Goal: Transaction & Acquisition: Purchase product/service

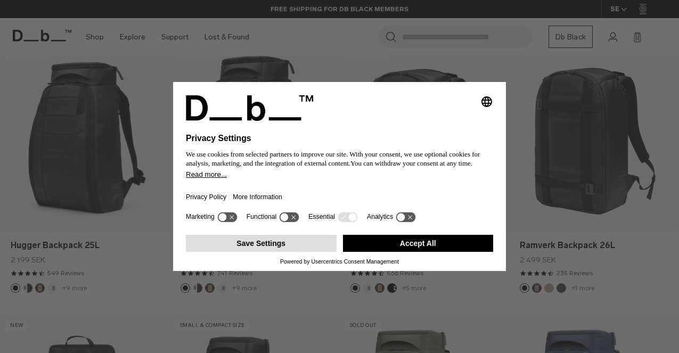
click at [297, 251] on button "Save Settings" at bounding box center [261, 243] width 151 height 17
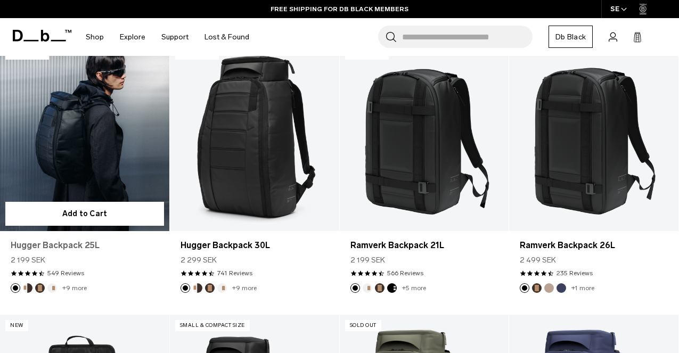
click at [90, 239] on link "Hugger Backpack 25L" at bounding box center [85, 245] width 148 height 13
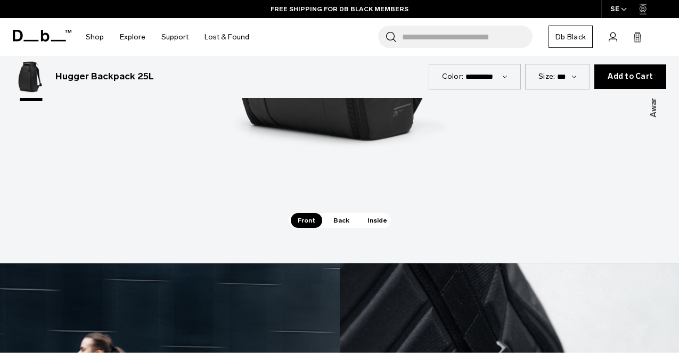
scroll to position [1489, 0]
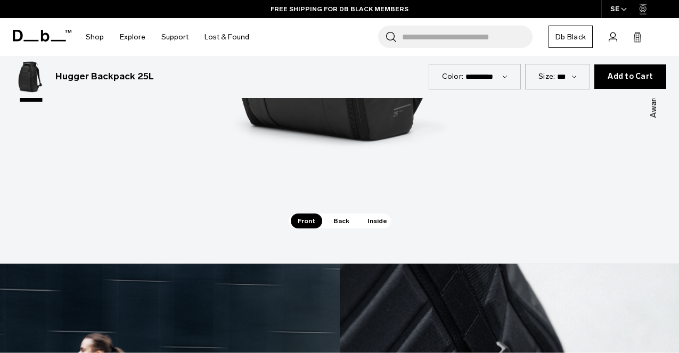
click at [337, 214] on span "Back" at bounding box center [342, 221] width 30 height 15
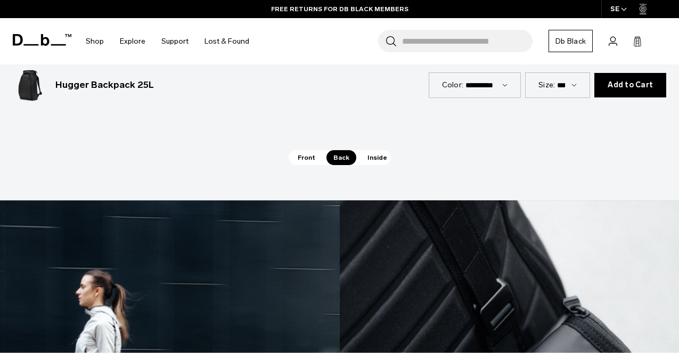
scroll to position [1557, 0]
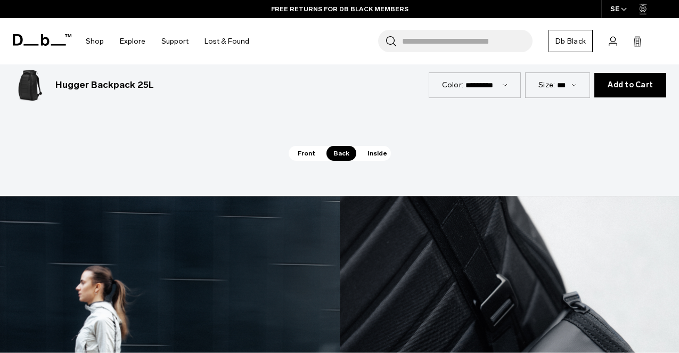
click at [383, 146] on span "Inside" at bounding box center [378, 153] width 34 height 15
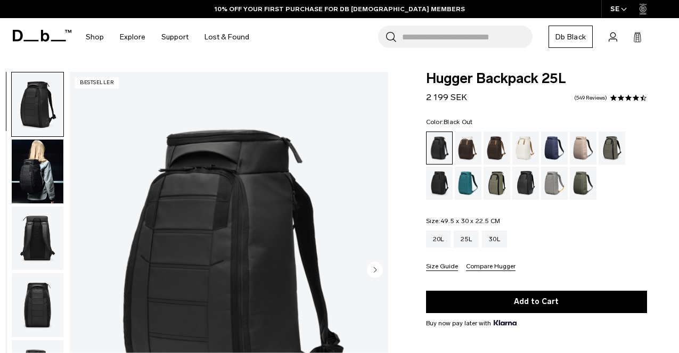
scroll to position [0, 0]
click at [499, 143] on div "Espresso" at bounding box center [497, 148] width 27 height 33
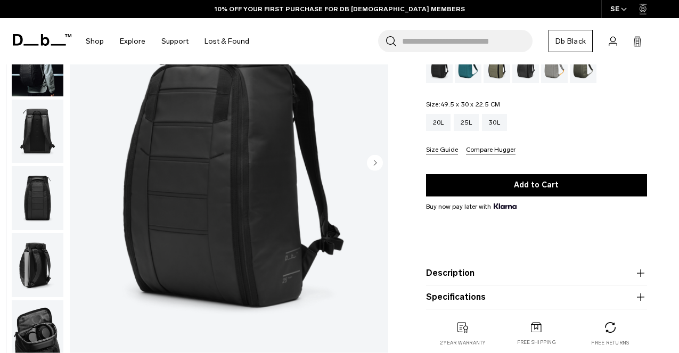
scroll to position [51, 0]
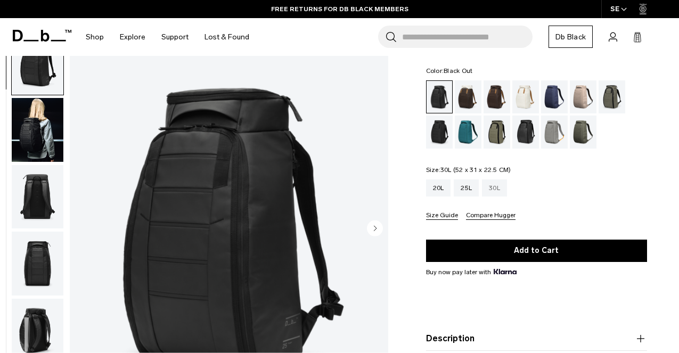
click at [499, 190] on div "30L" at bounding box center [494, 188] width 25 height 17
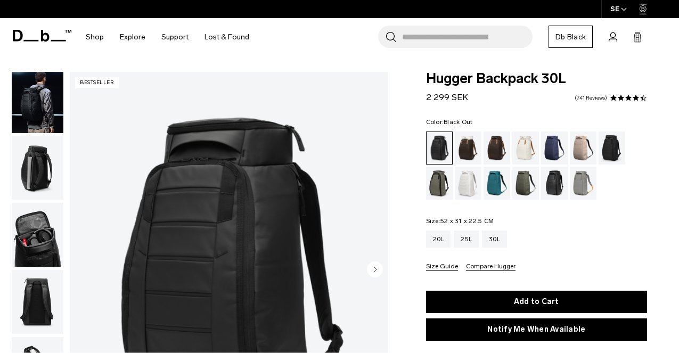
scroll to position [86, 0]
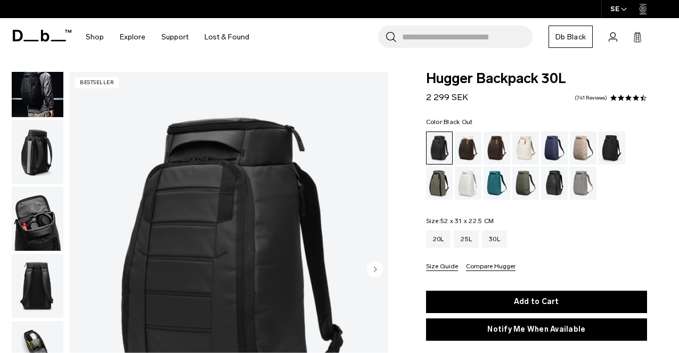
click at [371, 271] on circle "button" at bounding box center [375, 270] width 16 height 16
click at [376, 265] on circle "button" at bounding box center [375, 270] width 16 height 16
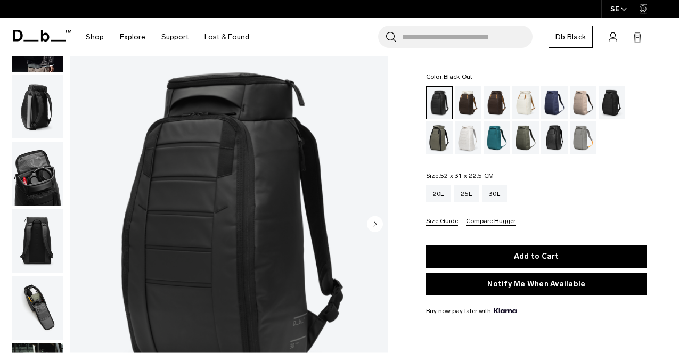
scroll to position [31, 0]
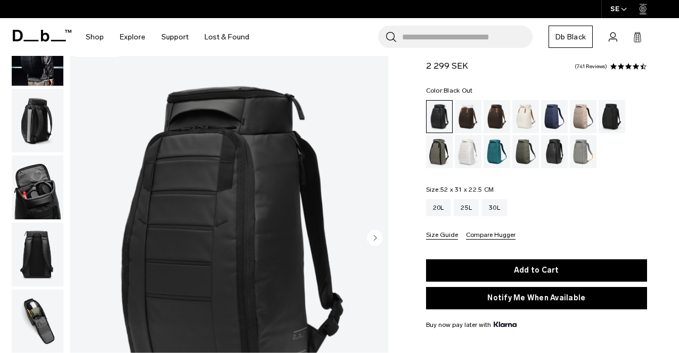
click at [376, 237] on circle "button" at bounding box center [375, 238] width 16 height 16
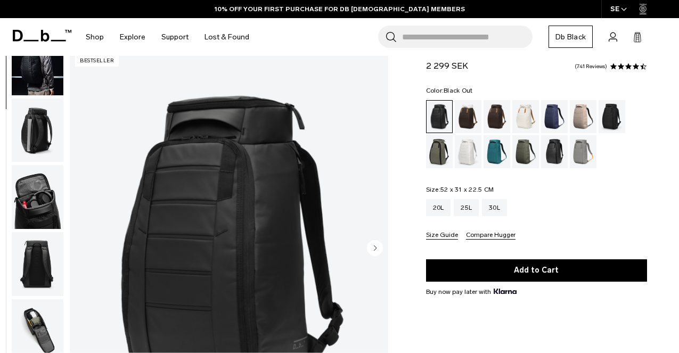
scroll to position [0, 0]
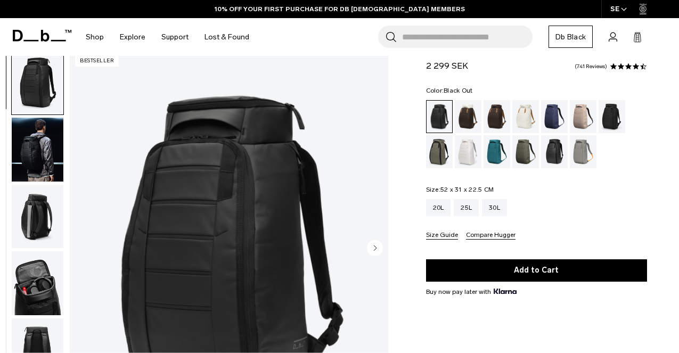
click at [49, 151] on img "button" at bounding box center [38, 149] width 52 height 64
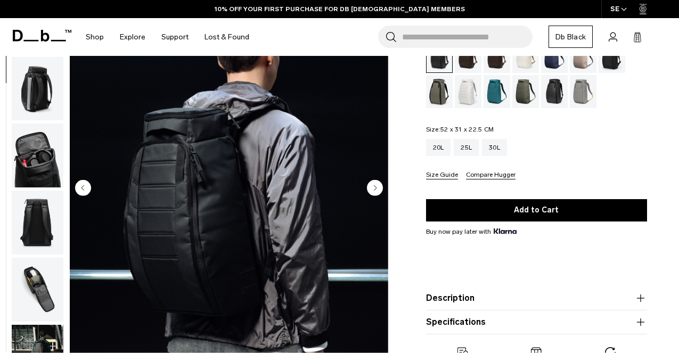
scroll to position [93, 0]
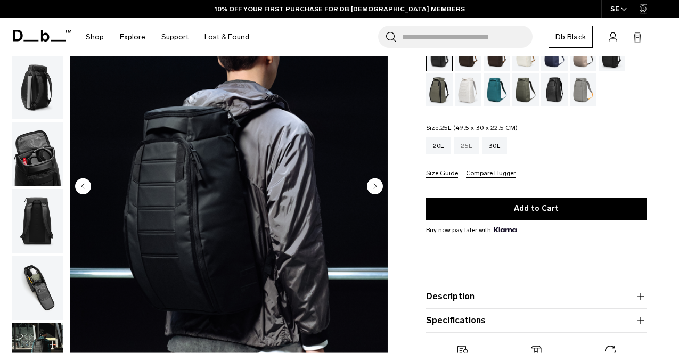
click at [470, 149] on div "25L" at bounding box center [466, 145] width 25 height 17
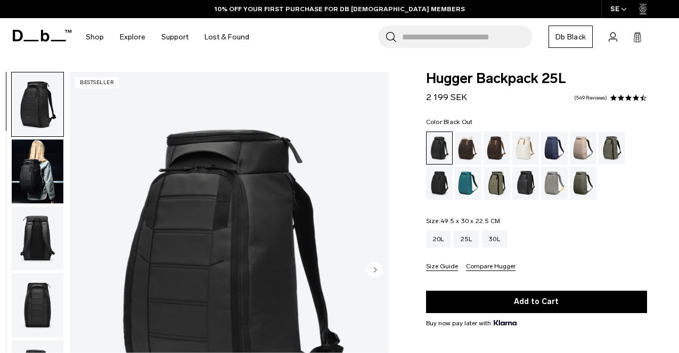
click at [29, 165] on img "button" at bounding box center [38, 172] width 52 height 64
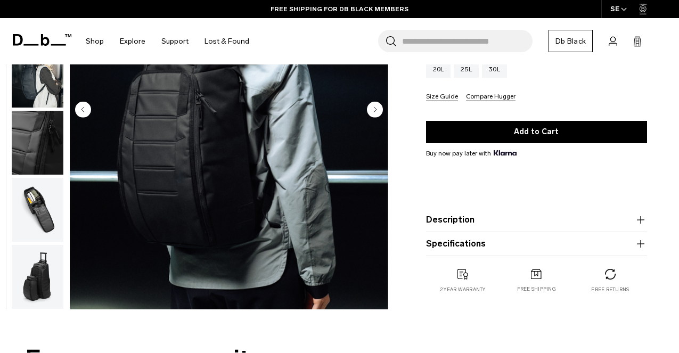
scroll to position [180, 0]
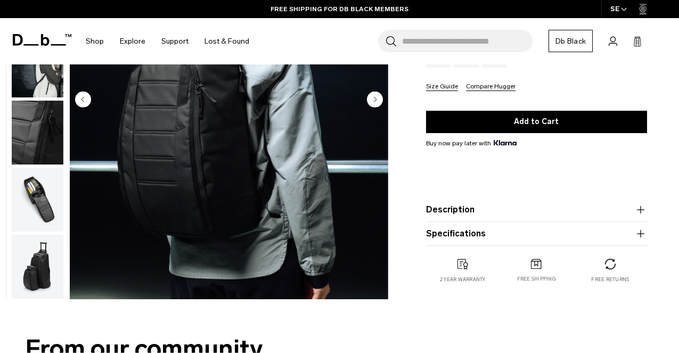
click at [48, 196] on img "button" at bounding box center [38, 200] width 52 height 64
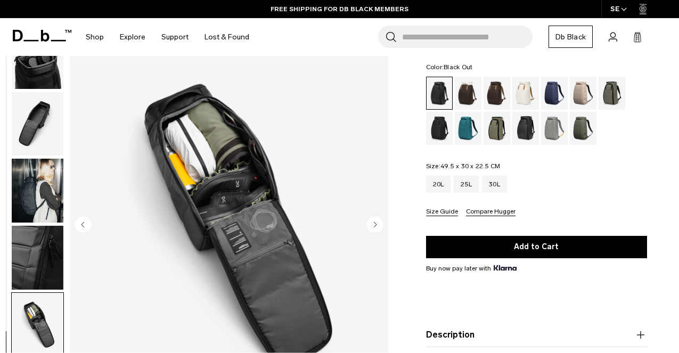
scroll to position [54, 0]
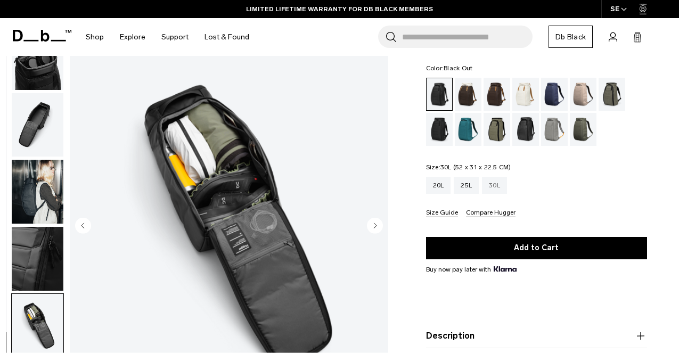
click at [501, 188] on div "30L" at bounding box center [494, 185] width 25 height 17
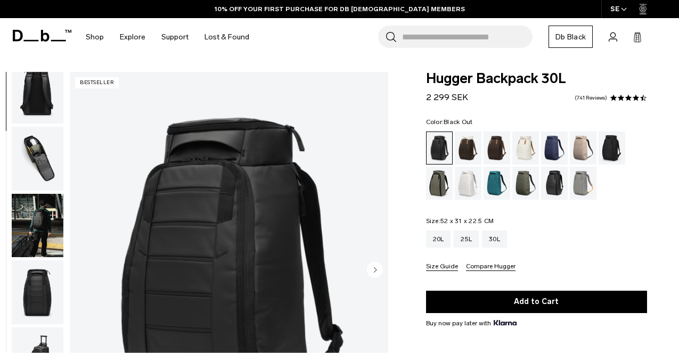
click at [46, 175] on img "button" at bounding box center [38, 159] width 52 height 64
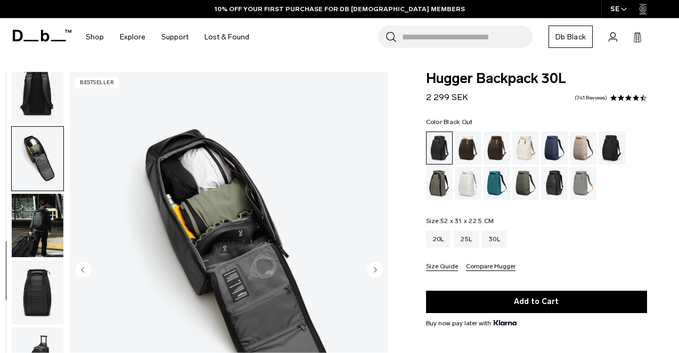
scroll to position [339, 0]
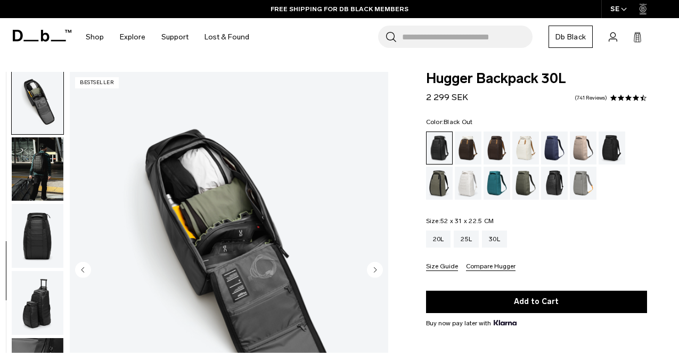
click at [206, 243] on img "6 / 11" at bounding box center [229, 271] width 319 height 398
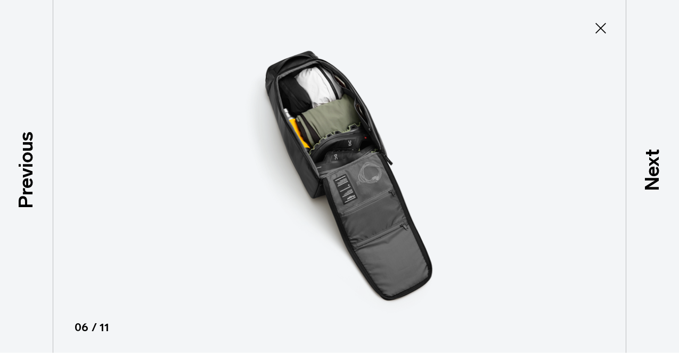
click at [597, 31] on icon at bounding box center [601, 28] width 11 height 11
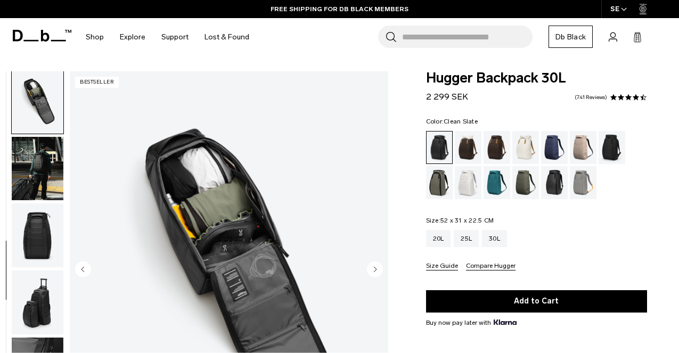
scroll to position [0, 0]
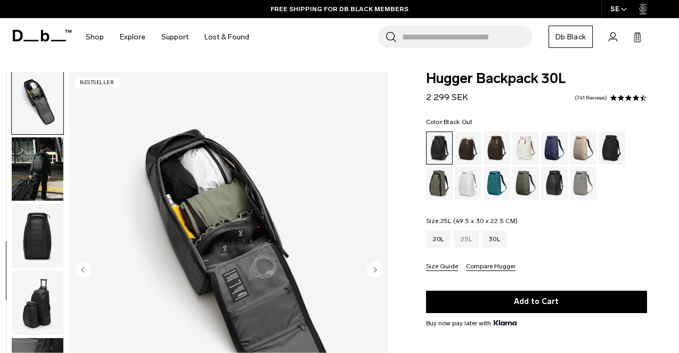
click at [470, 238] on div "25L" at bounding box center [466, 239] width 25 height 17
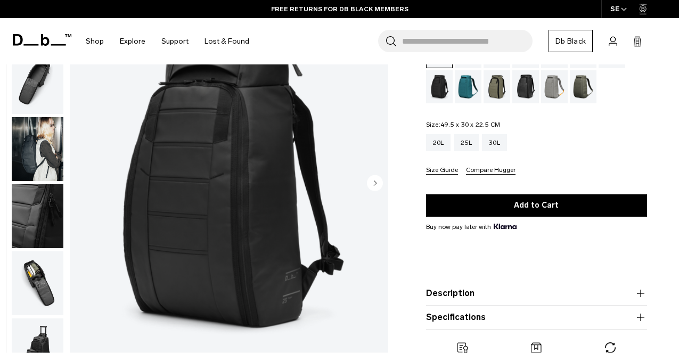
scroll to position [94, 0]
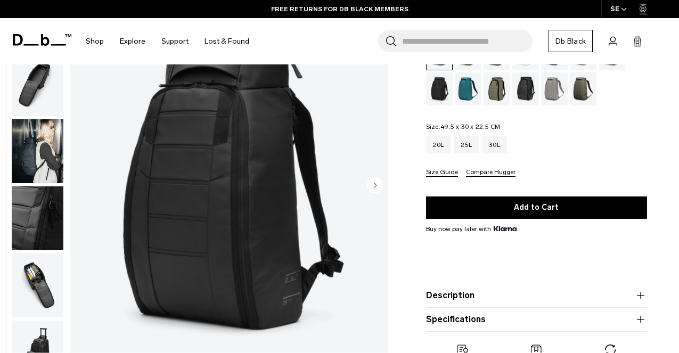
click at [24, 283] on img "button" at bounding box center [38, 286] width 52 height 64
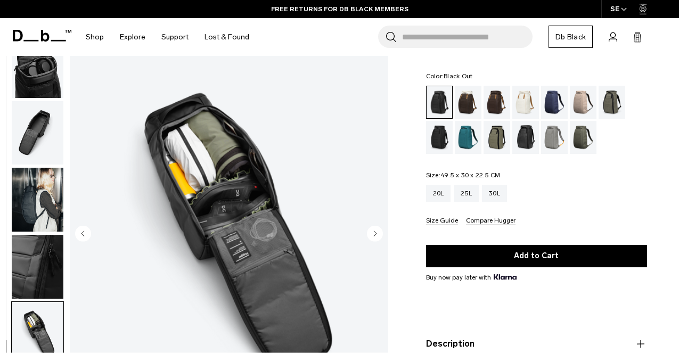
scroll to position [46, 0]
click at [201, 173] on img "10 / 11" at bounding box center [229, 235] width 319 height 398
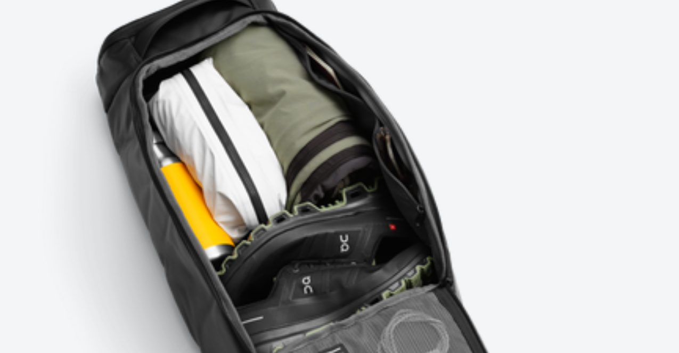
scroll to position [18, 0]
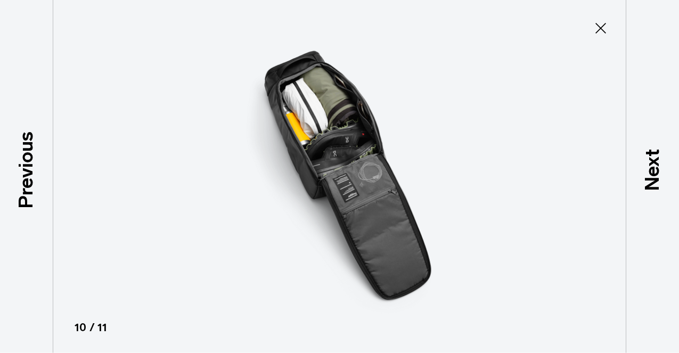
click at [600, 21] on icon at bounding box center [600, 28] width 17 height 17
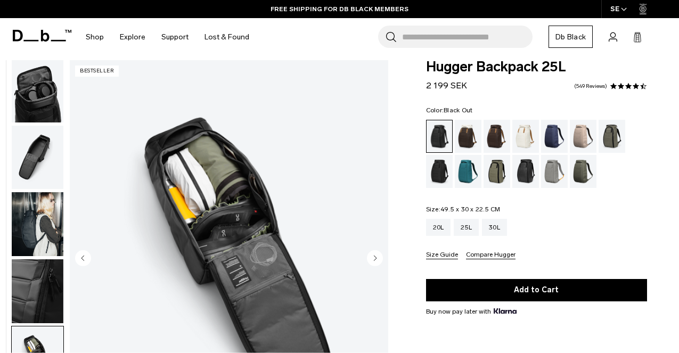
scroll to position [14, 0]
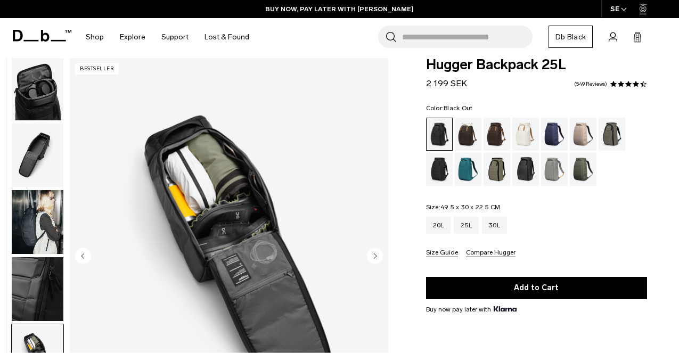
click at [35, 147] on img "button" at bounding box center [38, 156] width 52 height 64
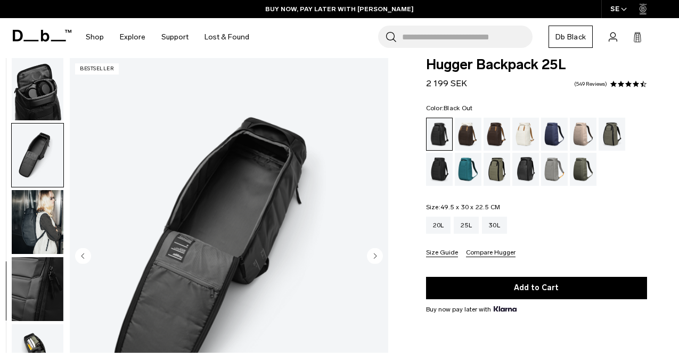
click at [35, 147] on img "button" at bounding box center [38, 156] width 52 height 64
click at [31, 195] on img "button" at bounding box center [38, 222] width 52 height 64
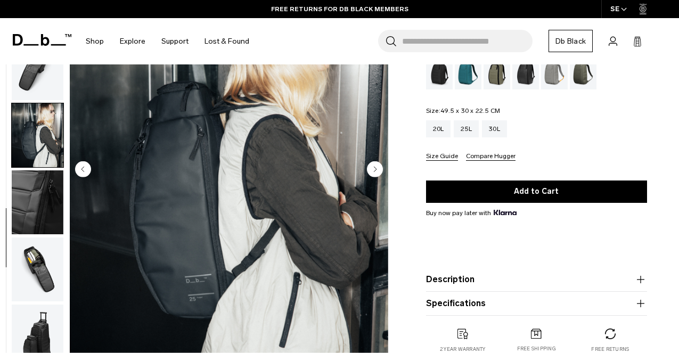
scroll to position [118, 0]
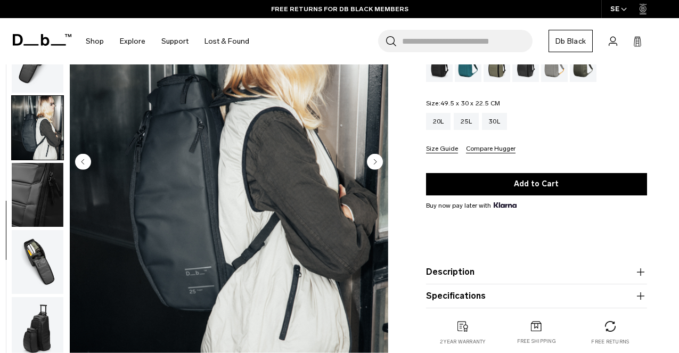
click at [33, 235] on img "button" at bounding box center [38, 262] width 52 height 64
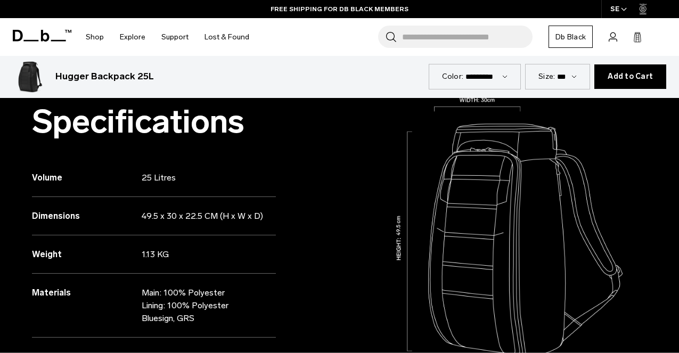
scroll to position [808, 0]
